Goal: Information Seeking & Learning: Learn about a topic

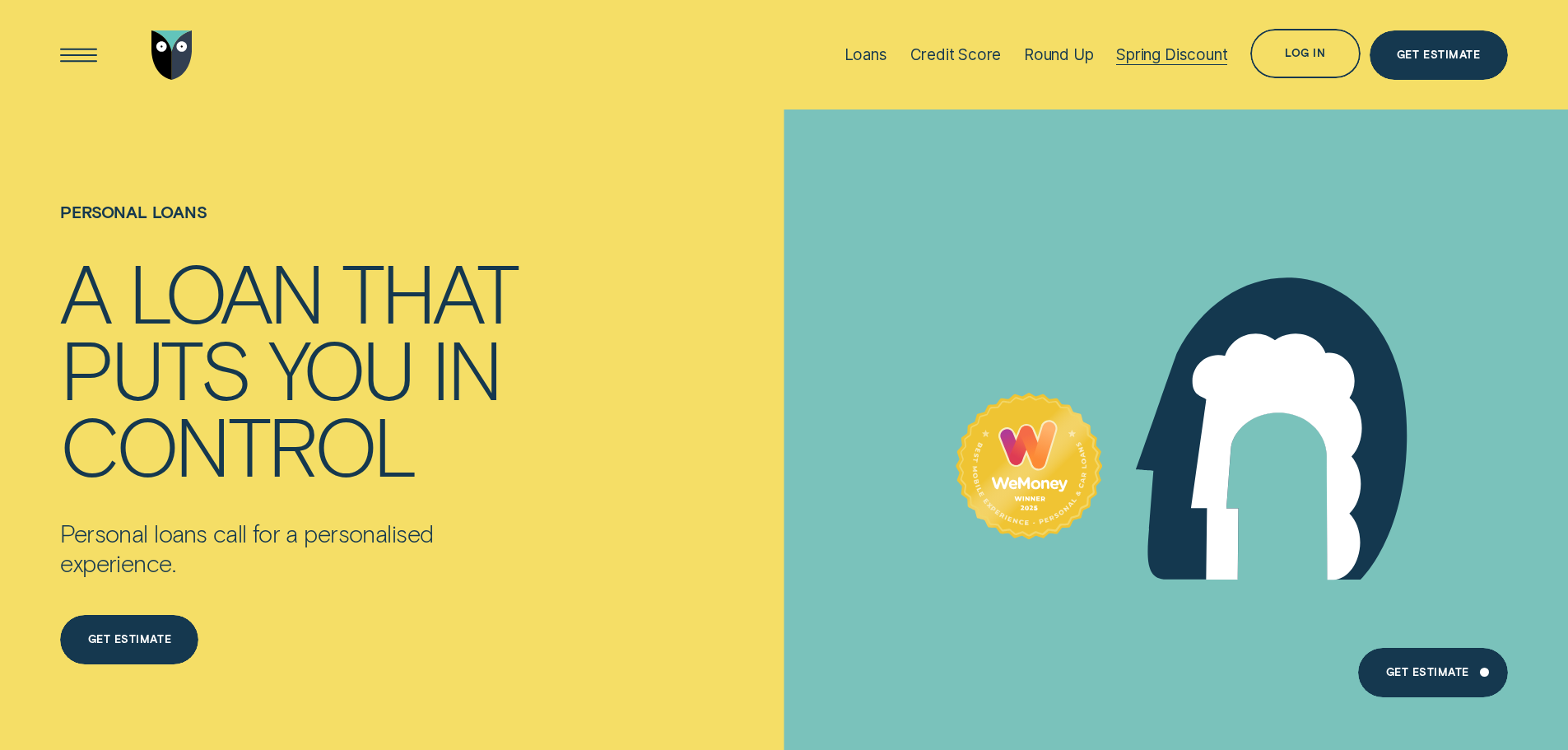
click at [1166, 52] on div "Spring Discount" at bounding box center [1171, 54] width 111 height 19
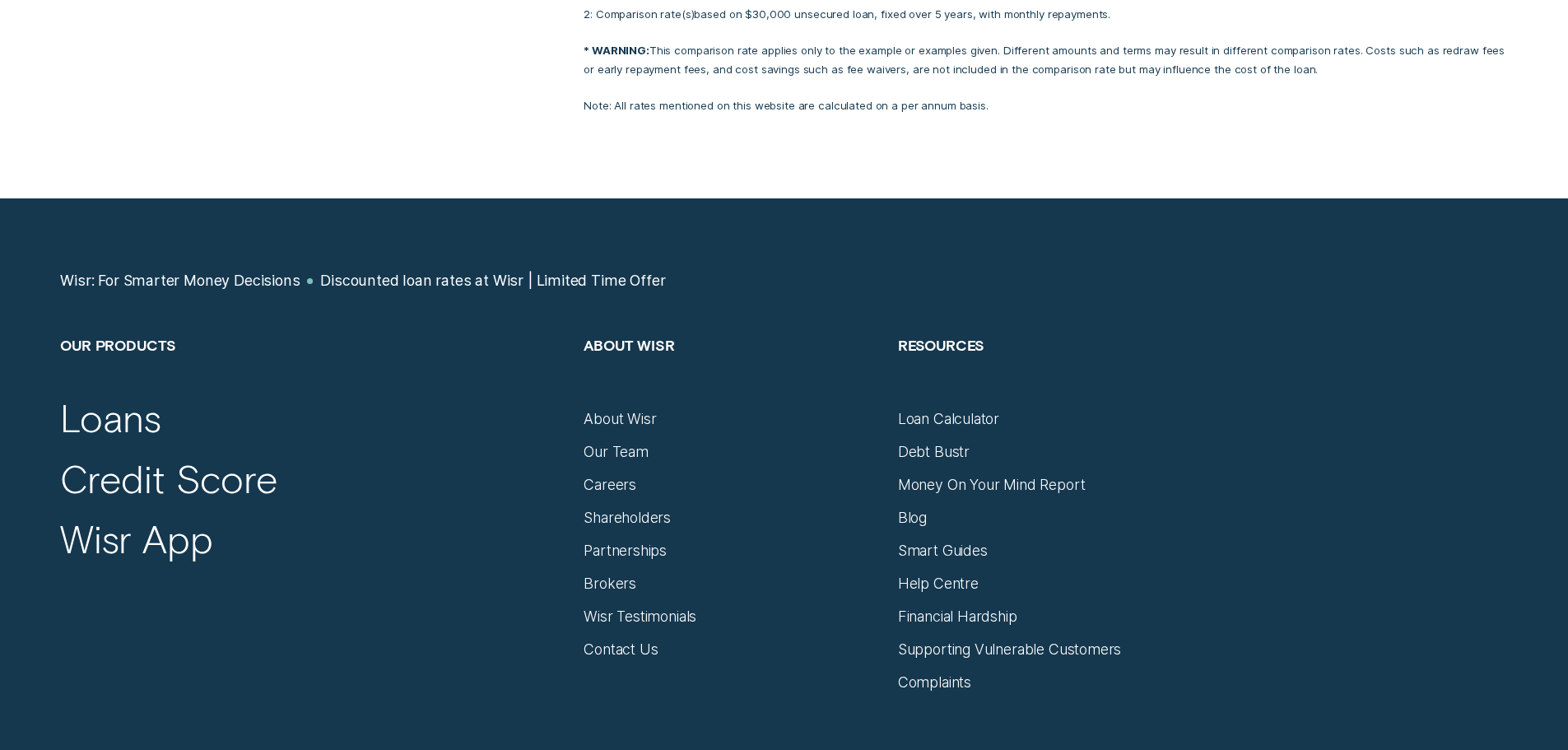
scroll to position [4034, 0]
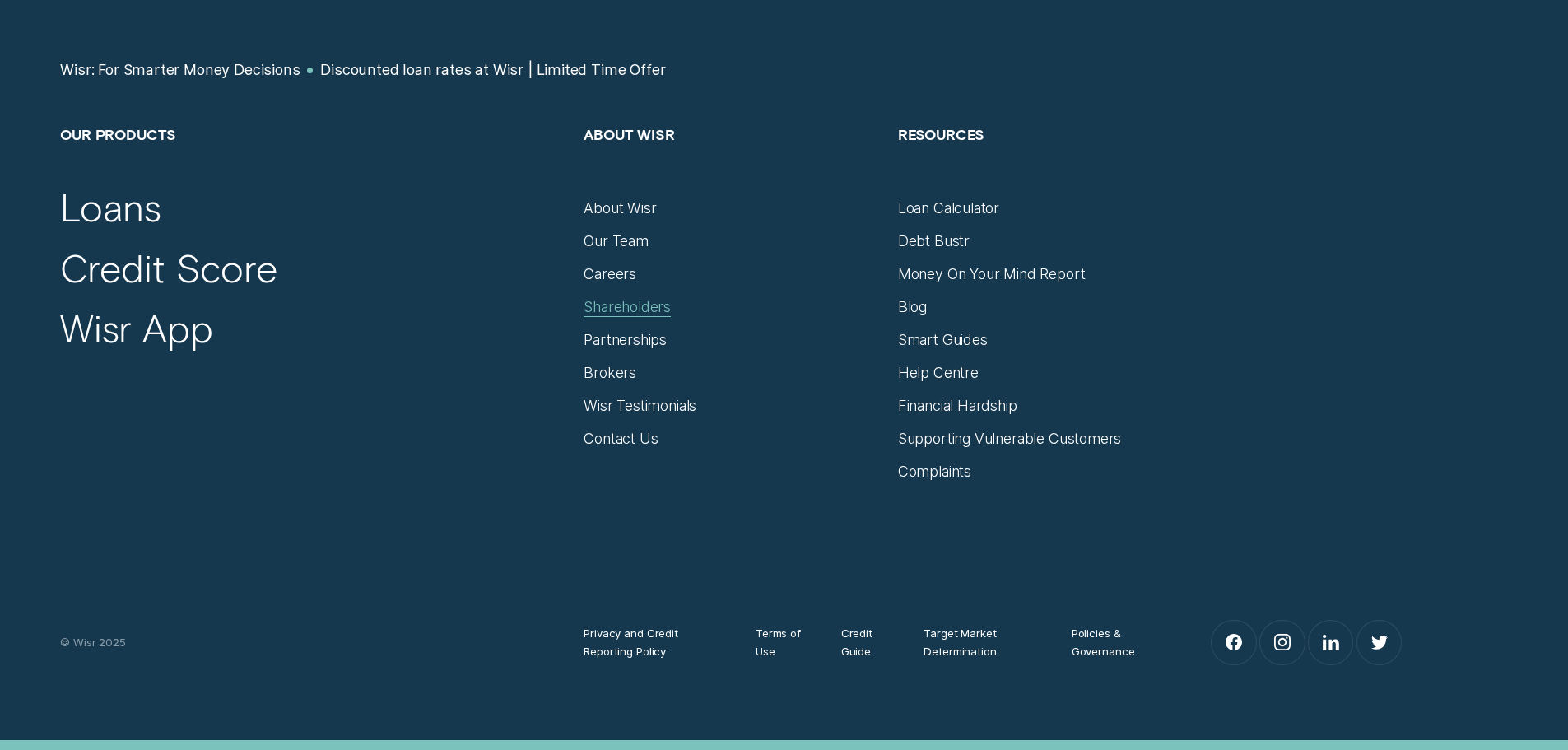
click at [644, 298] on div "Shareholders" at bounding box center [627, 307] width 87 height 18
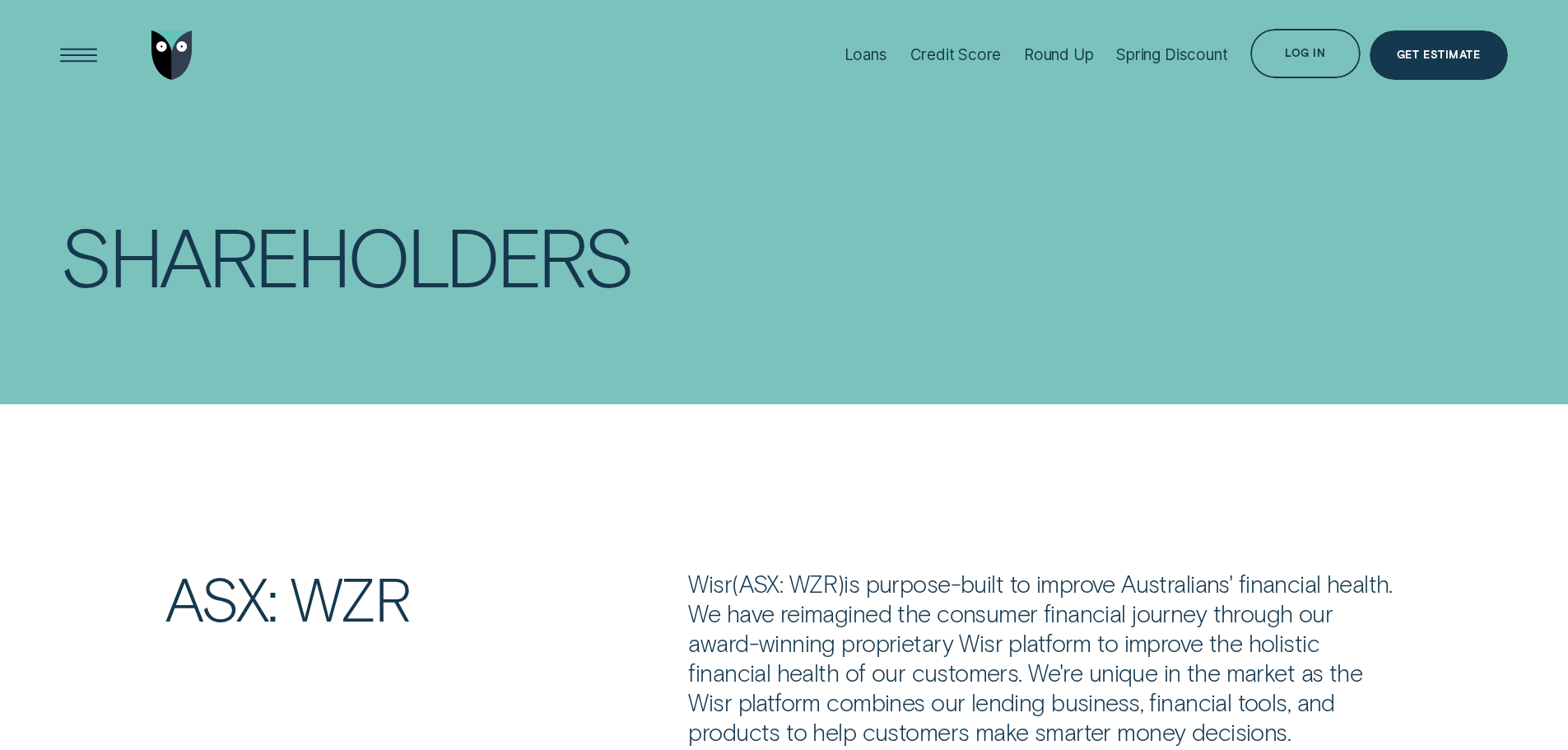
click at [885, 55] on li "Loans" at bounding box center [866, 54] width 66 height 109
click at [873, 58] on div "Loans" at bounding box center [866, 54] width 43 height 19
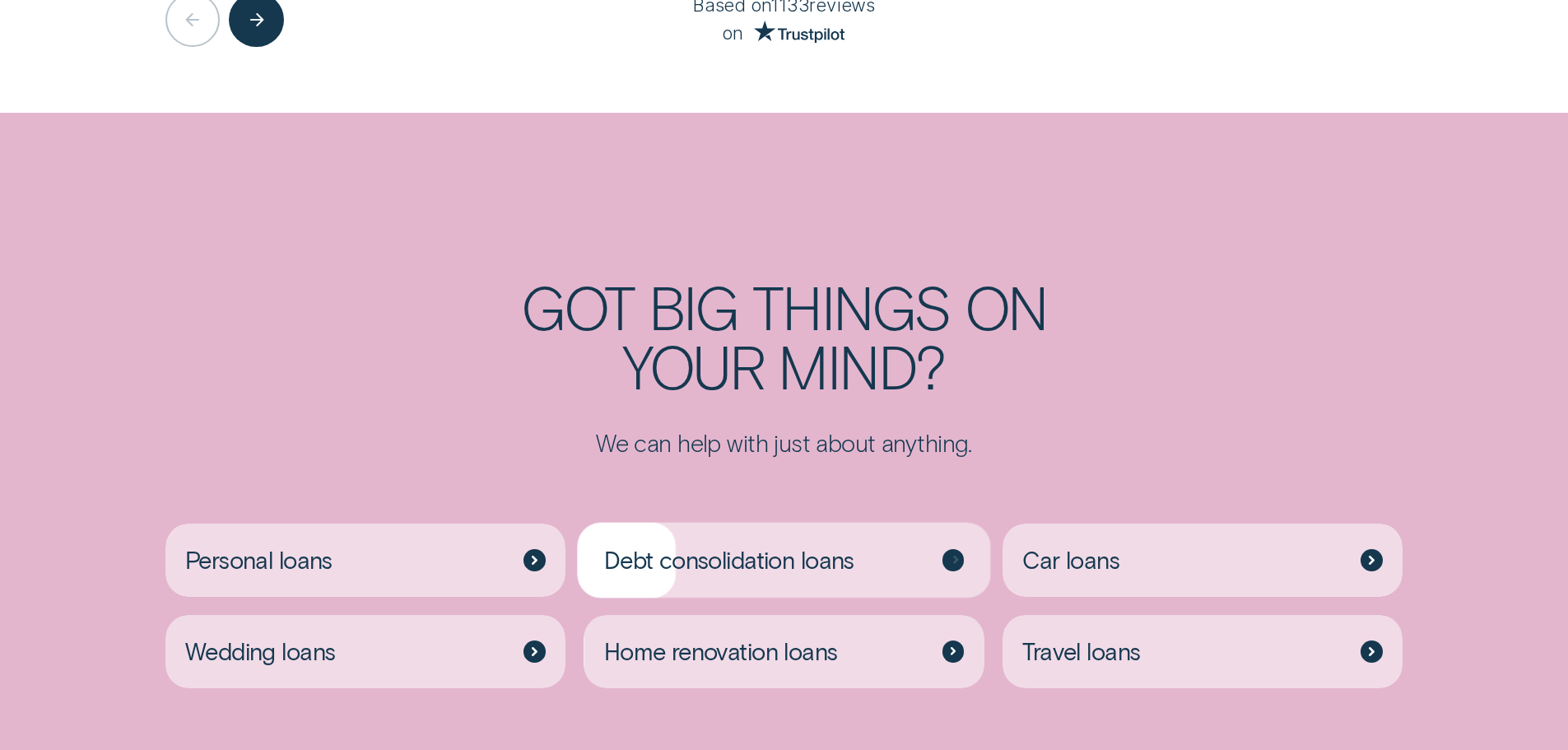
scroll to position [4363, 0]
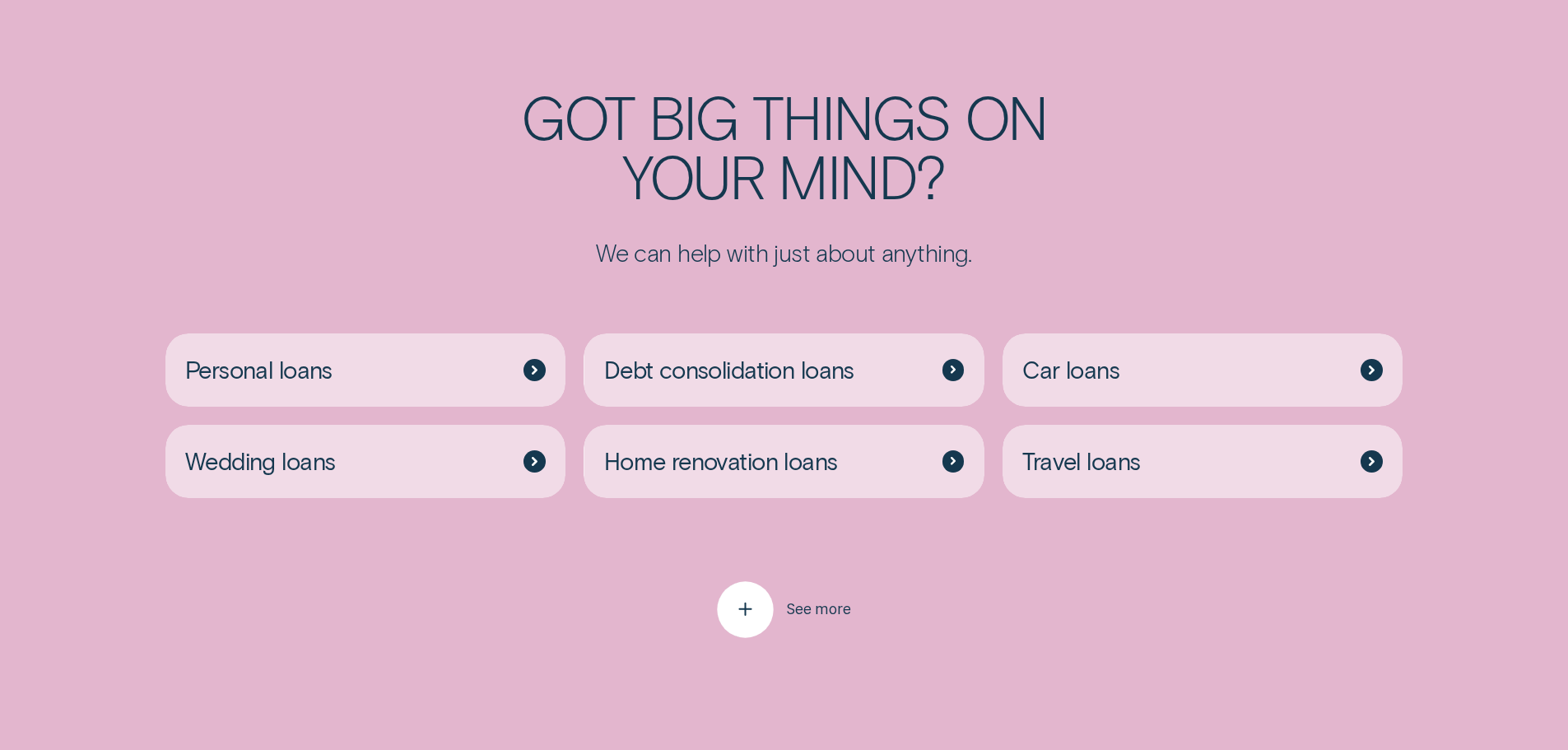
click at [814, 601] on span "See more" at bounding box center [818, 609] width 65 height 18
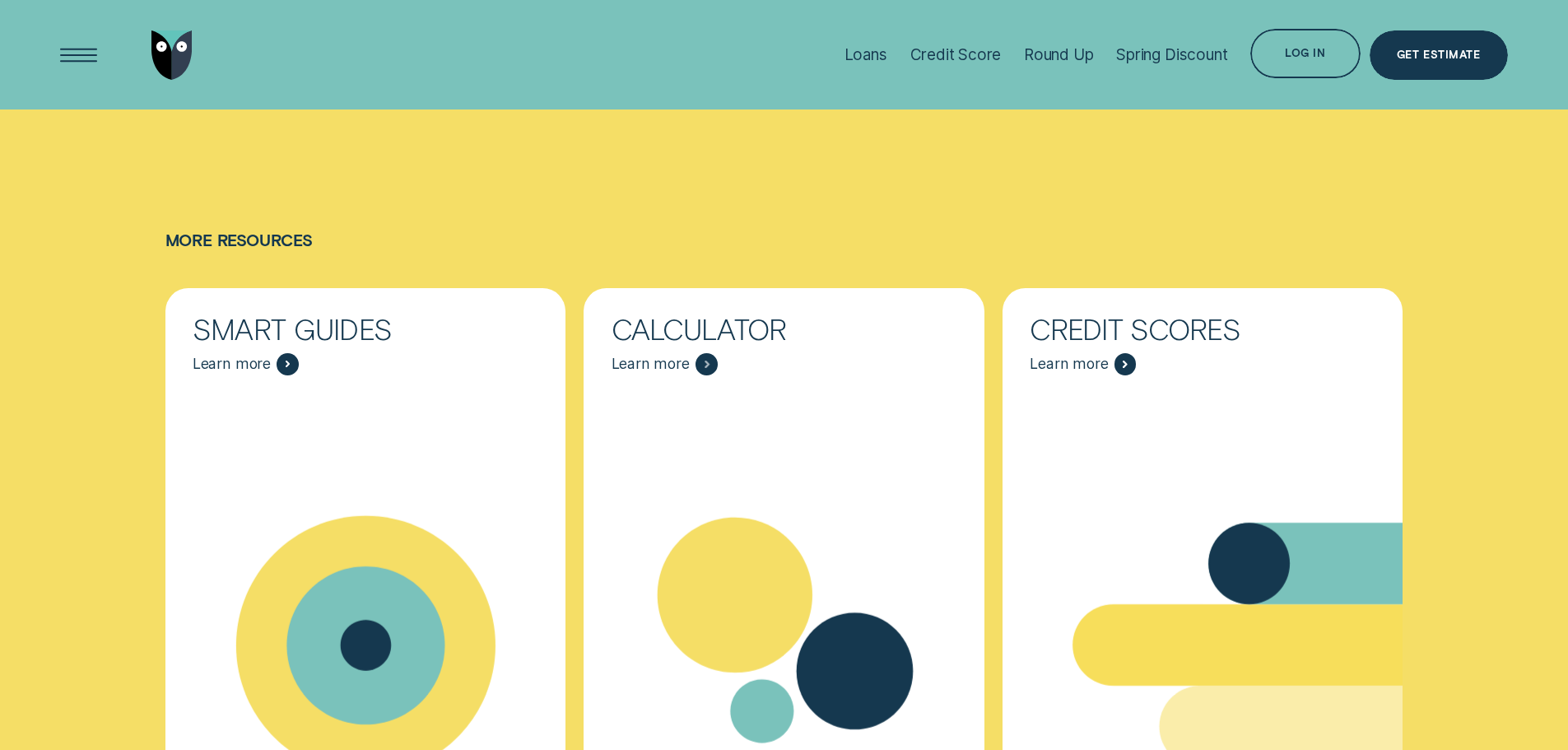
scroll to position [7245, 0]
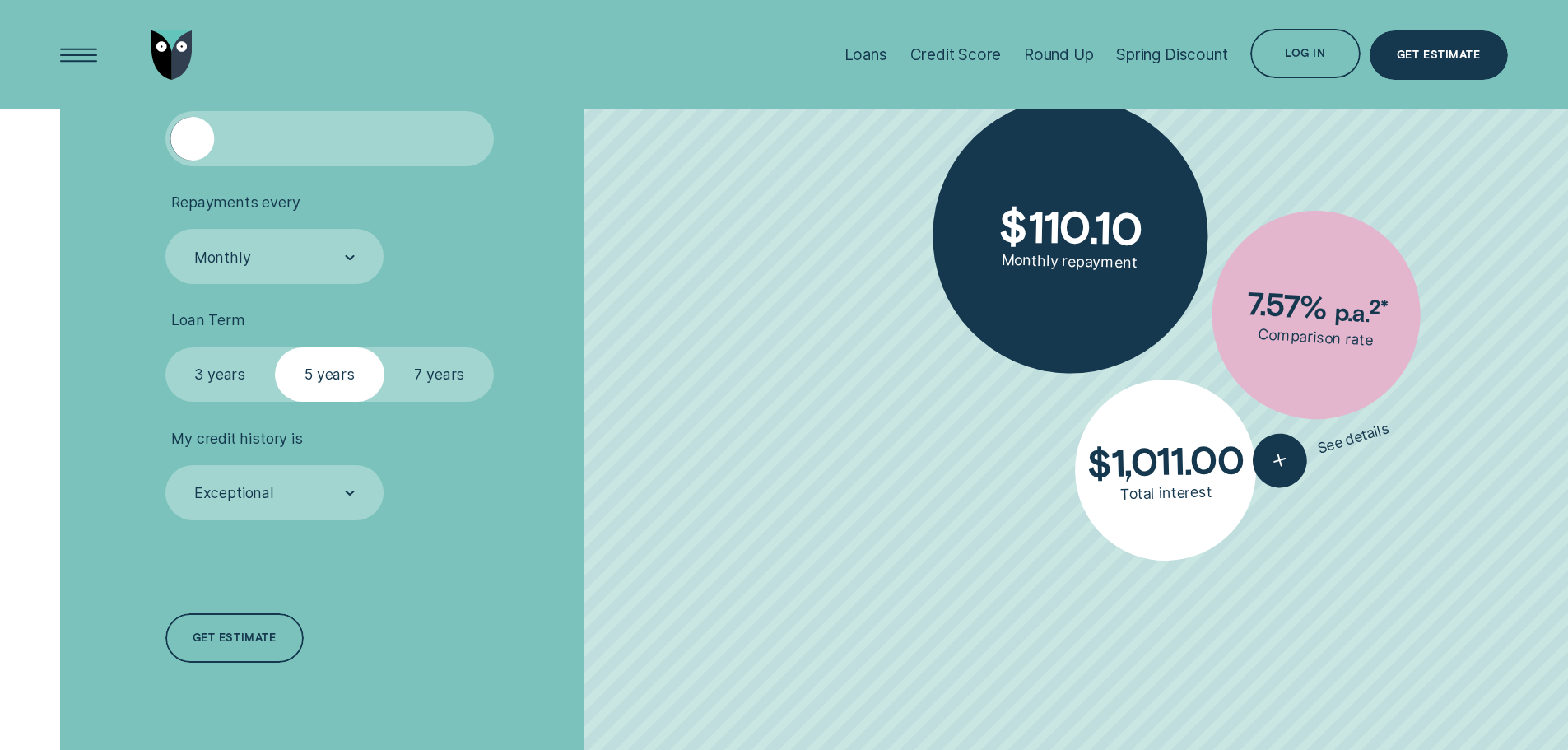
scroll to position [659, 0]
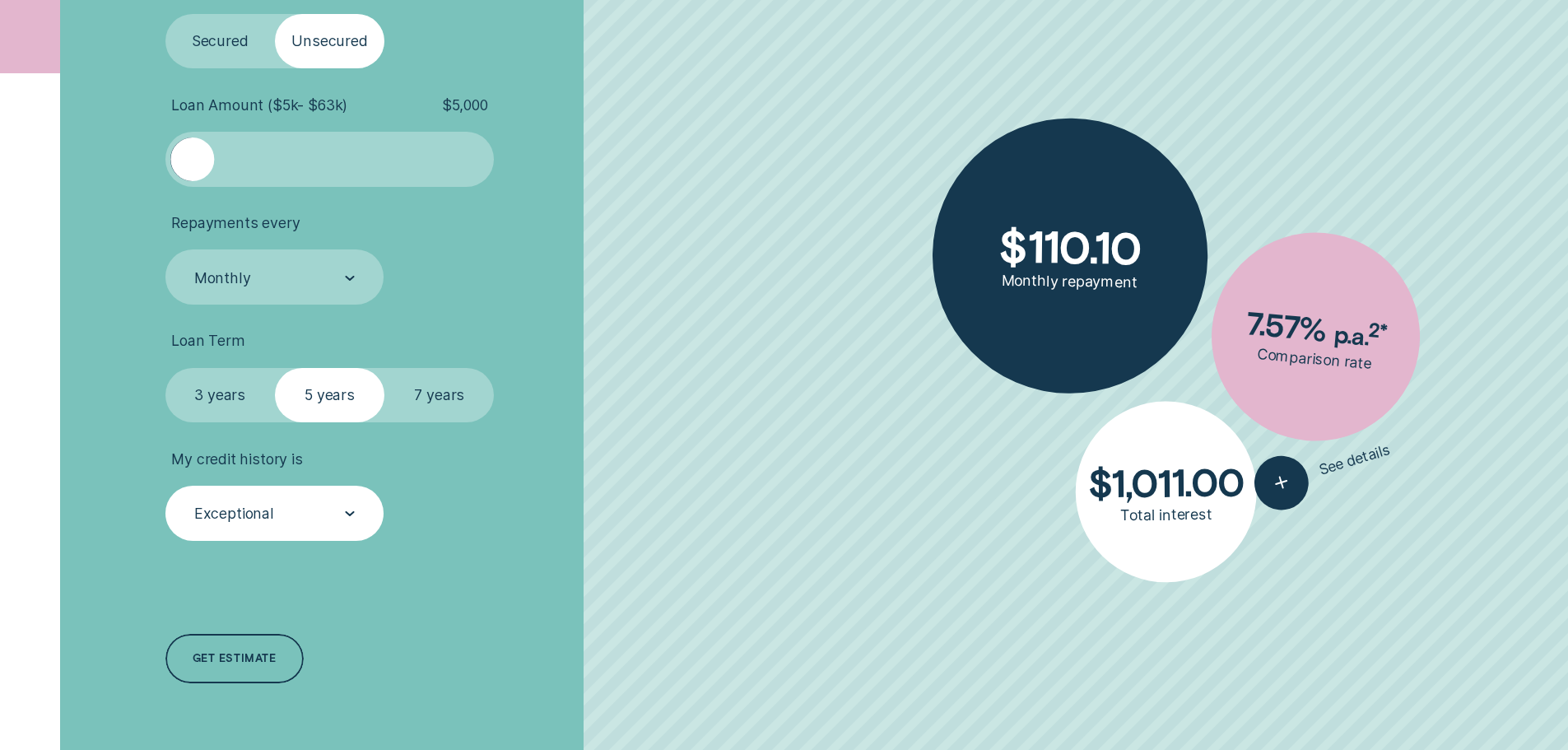
click at [338, 507] on div "Exceptional" at bounding box center [273, 514] width 162 height 21
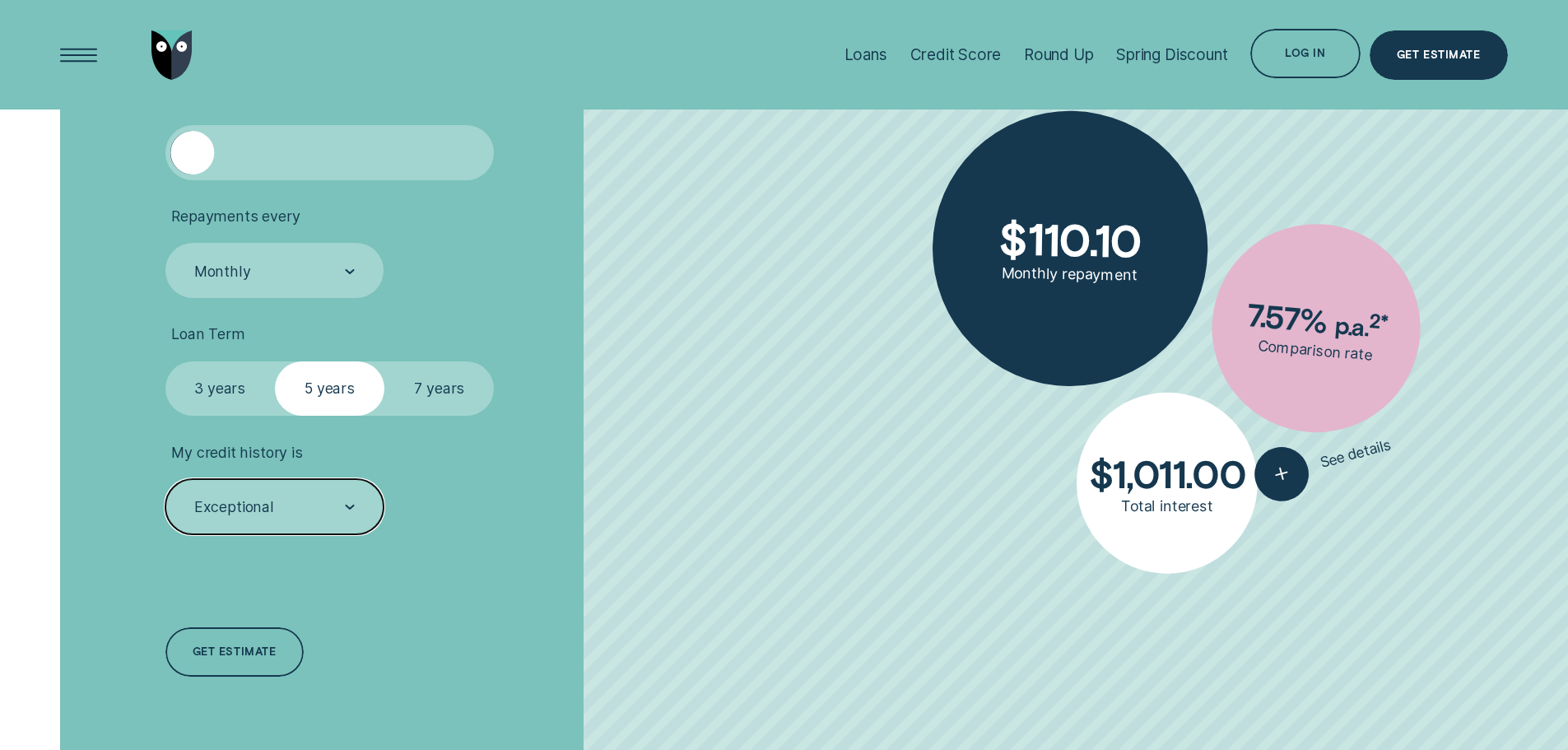
scroll to position [494, 0]
